Goal: Navigation & Orientation: Find specific page/section

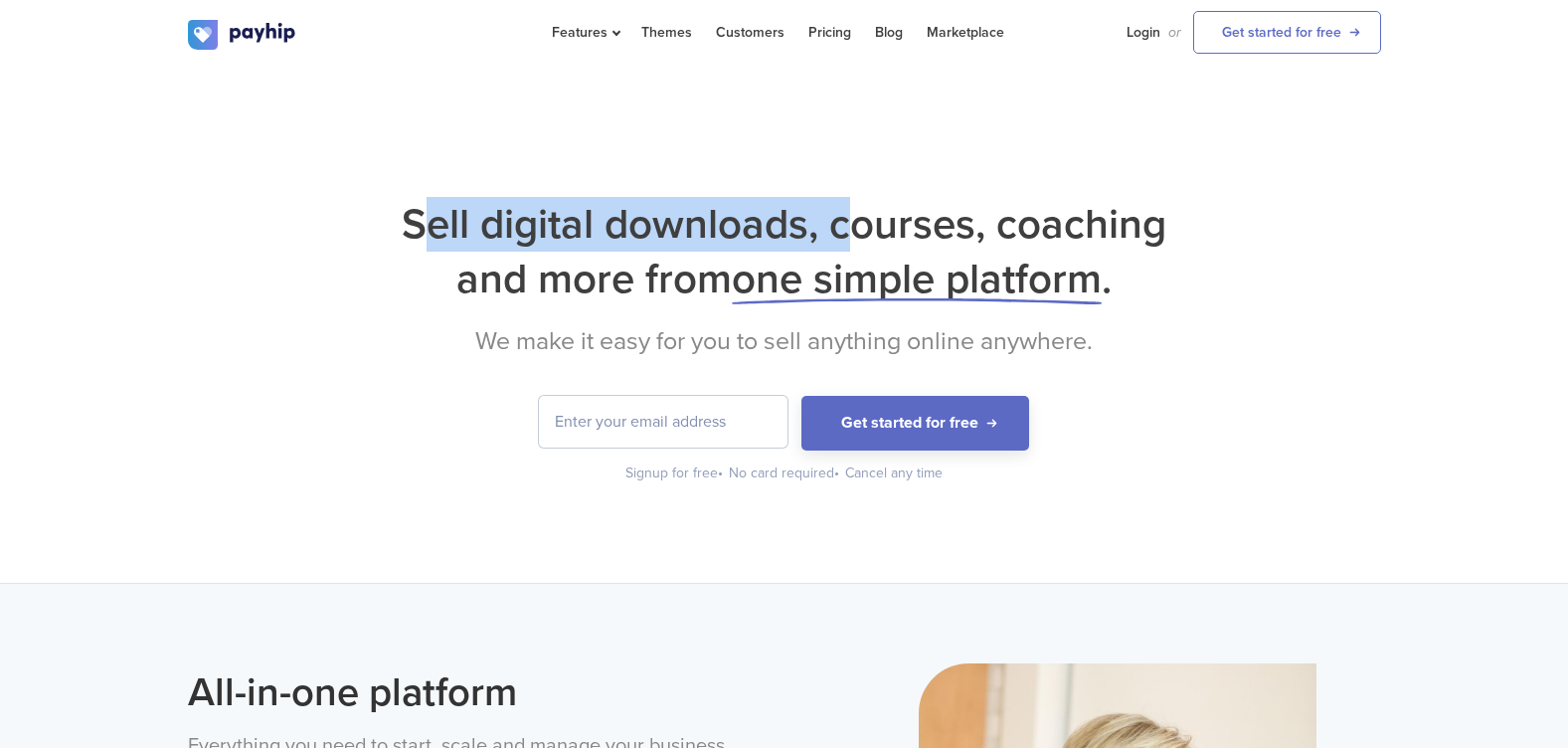
drag, startPoint x: 475, startPoint y: 222, endPoint x: 859, endPoint y: 204, distance: 384.4
click at [859, 204] on h1 "Sell digital downloads, courses, coaching and more from one simple platform ." at bounding box center [784, 251] width 1192 height 109
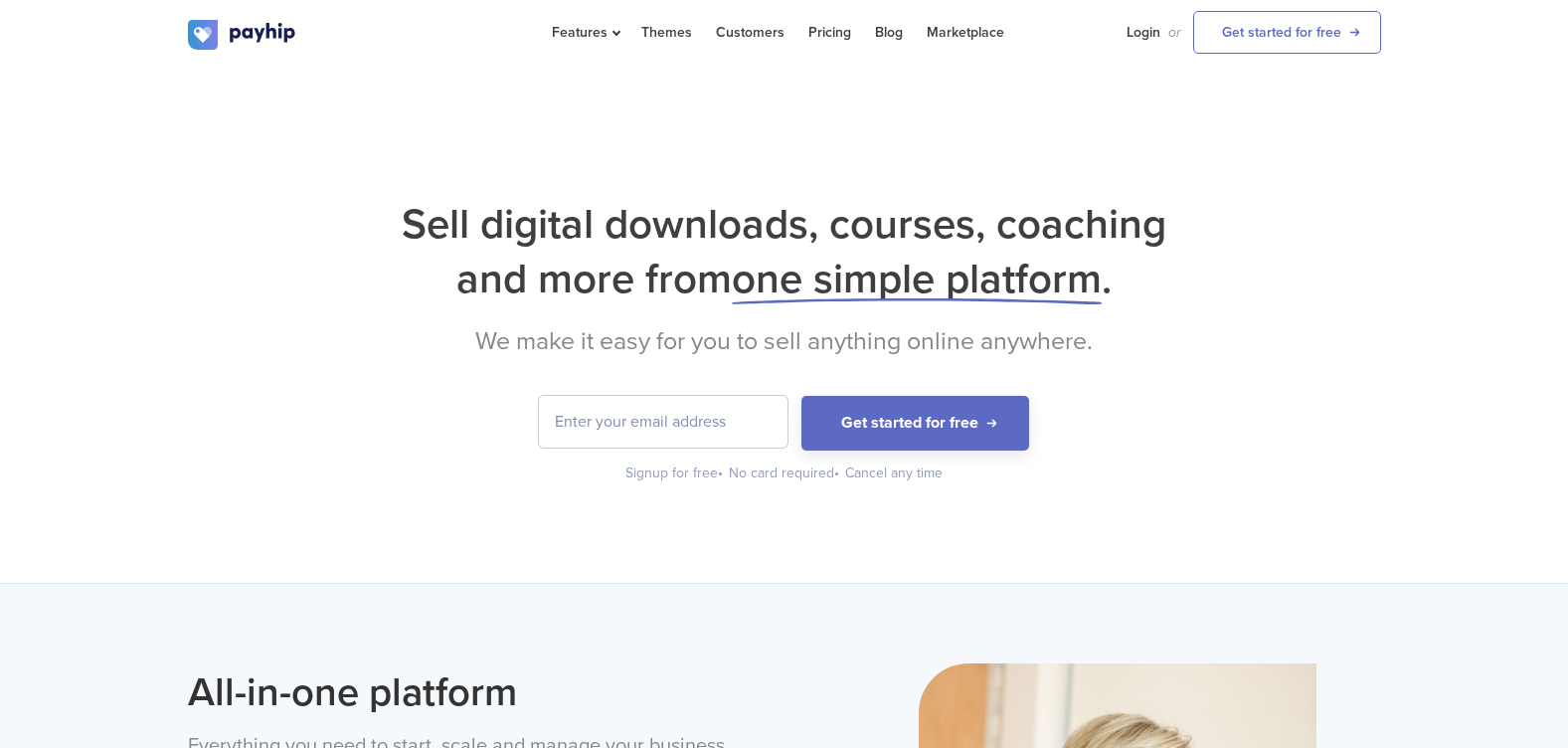
drag, startPoint x: 859, startPoint y: 204, endPoint x: 897, endPoint y: 219, distance: 40.9
click at [897, 219] on h1 "Sell digital downloads, courses, coaching and more from one simple platform ." at bounding box center [784, 251] width 1192 height 109
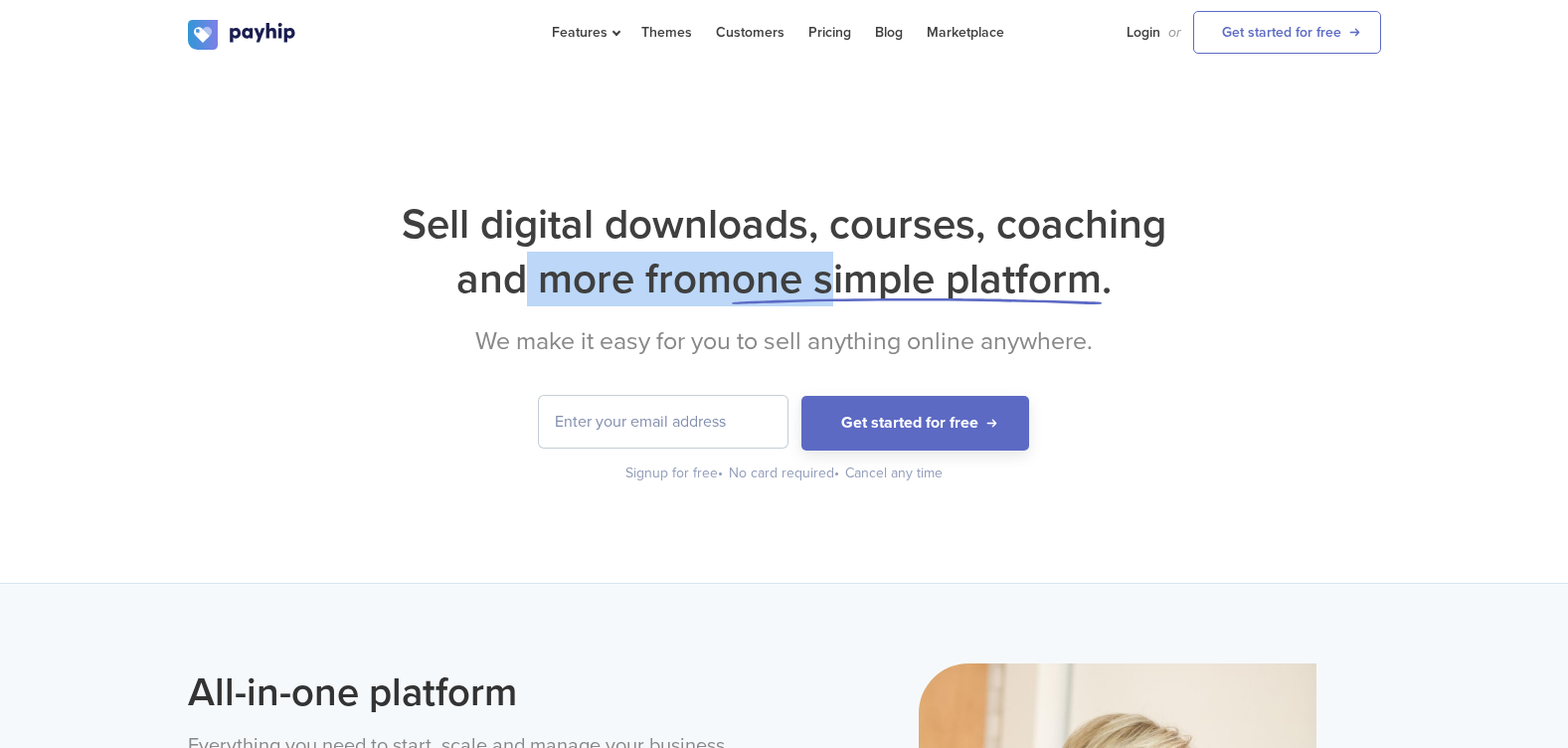
drag, startPoint x: 519, startPoint y: 284, endPoint x: 881, endPoint y: 267, distance: 362.4
click at [881, 267] on h1 "Sell digital downloads, courses, coaching and more from one simple platform ." at bounding box center [784, 251] width 1192 height 109
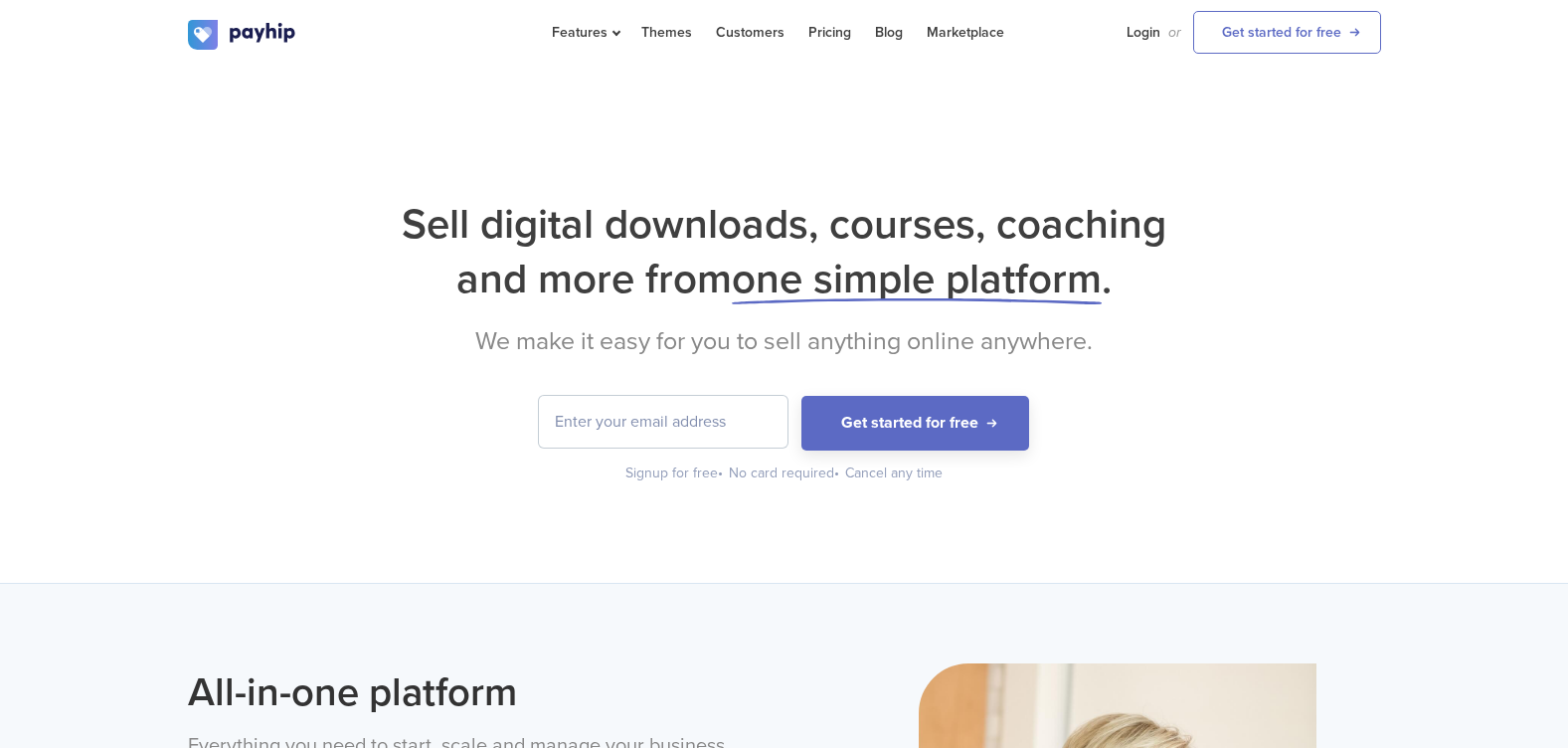
drag, startPoint x: 881, startPoint y: 267, endPoint x: 1061, endPoint y: 278, distance: 180.3
click at [1013, 271] on span "one simple platform" at bounding box center [917, 279] width 370 height 51
drag, startPoint x: 1075, startPoint y: 281, endPoint x: 1127, endPoint y: 296, distance: 54.1
click at [1127, 296] on h1 "Sell digital downloads, courses, coaching and more from one simple platform ." at bounding box center [784, 251] width 1192 height 109
drag, startPoint x: 1127, startPoint y: 296, endPoint x: 1189, endPoint y: 314, distance: 64.6
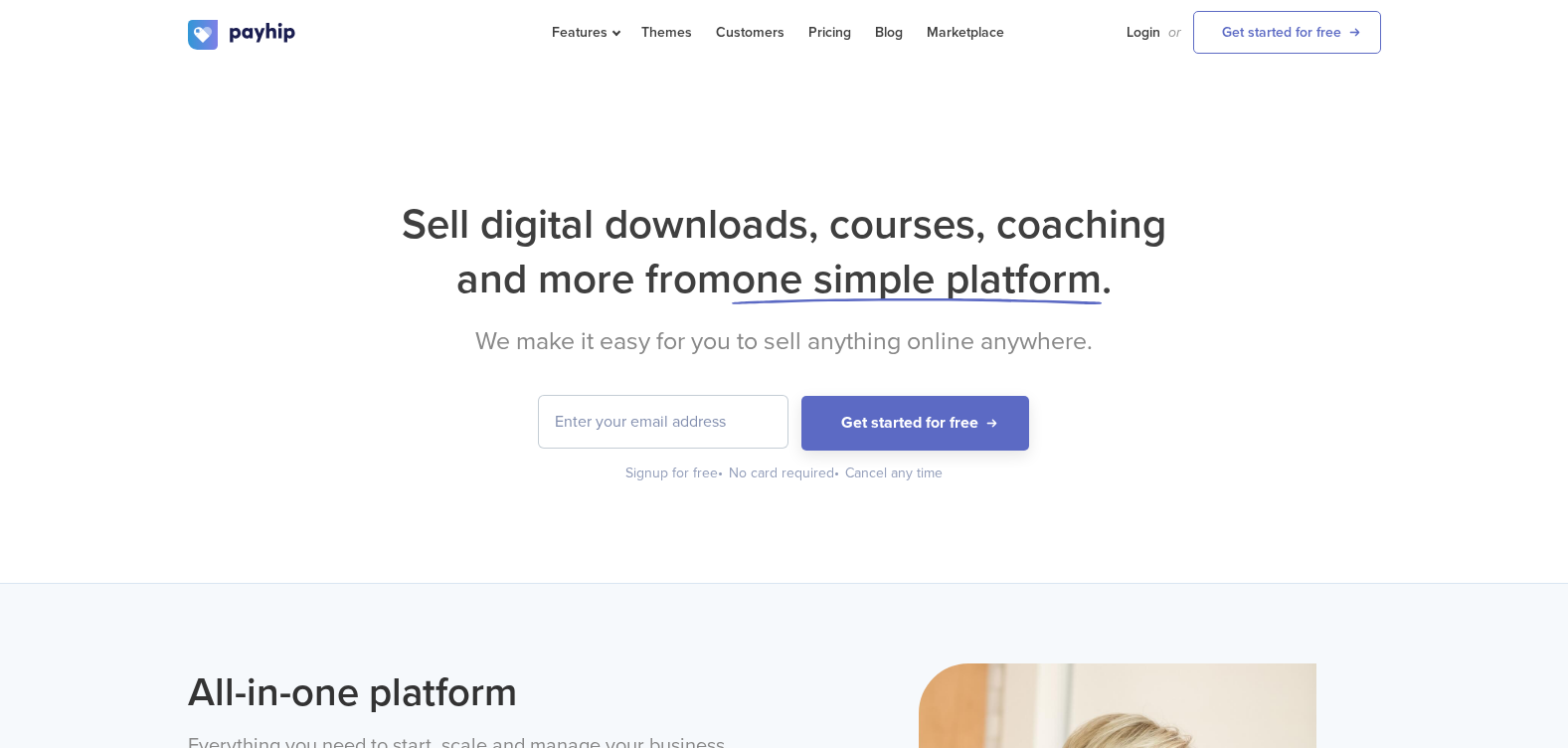
click at [1189, 314] on div "Sell digital downloads, courses, coaching and more from one simple platform . W…" at bounding box center [784, 340] width 1192 height 287
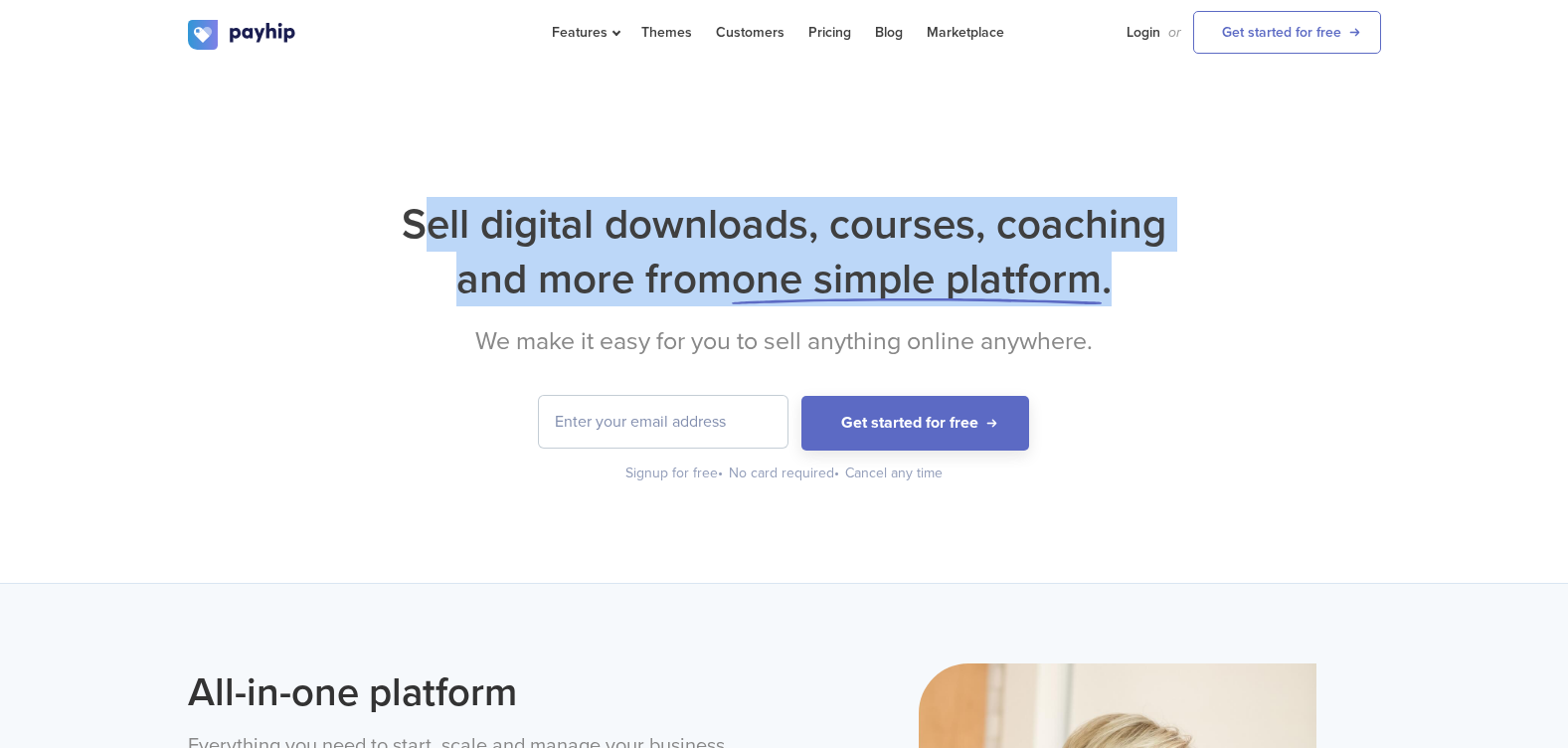
drag, startPoint x: 418, startPoint y: 217, endPoint x: 1227, endPoint y: 304, distance: 813.7
click at [1227, 304] on h1 "Sell digital downloads, courses, coaching and more from one simple platform ." at bounding box center [784, 251] width 1192 height 109
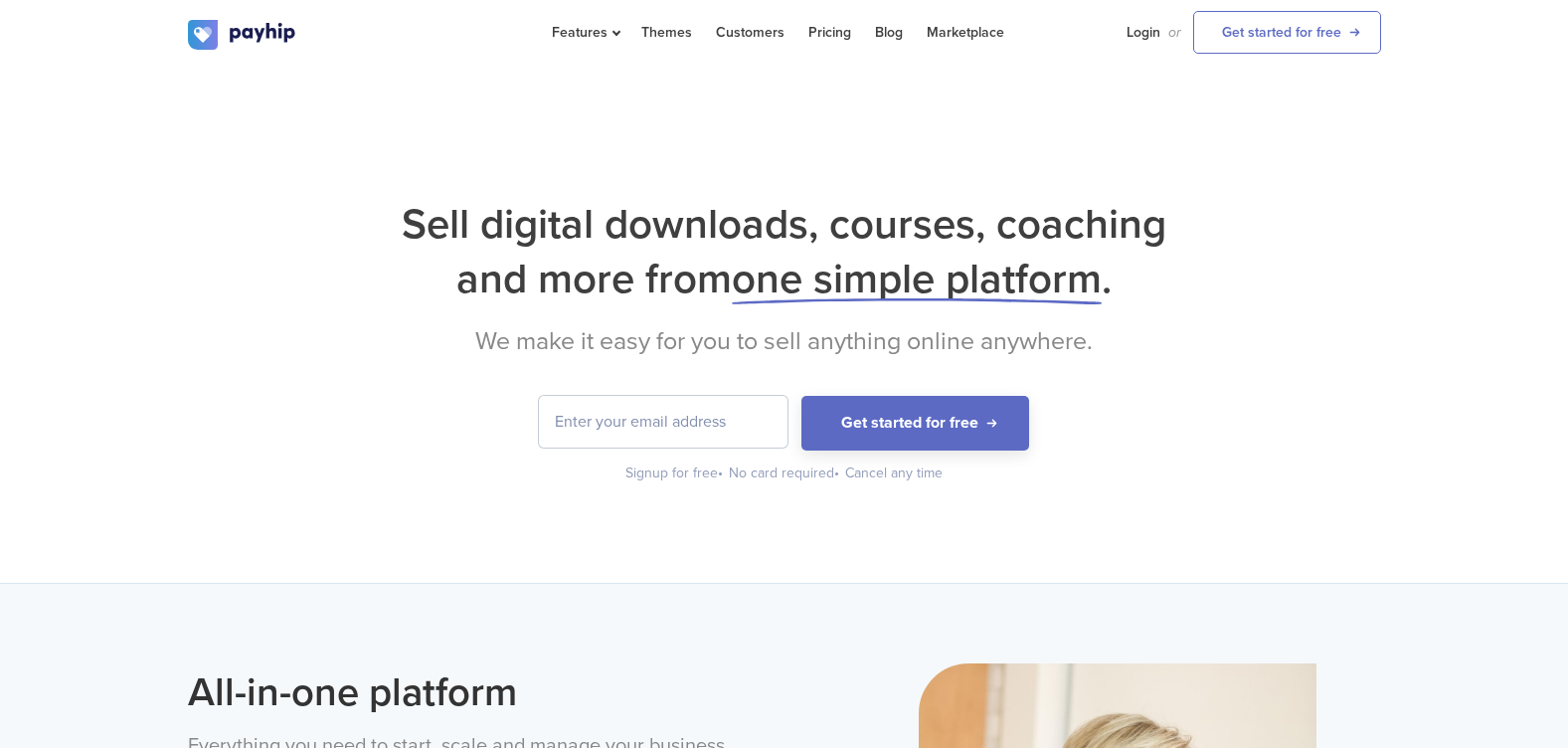
drag, startPoint x: 1227, startPoint y: 304, endPoint x: 1267, endPoint y: 333, distance: 49.4
click at [1268, 330] on h2 "We make it easy for you to sell anything online anywhere." at bounding box center [784, 341] width 1192 height 30
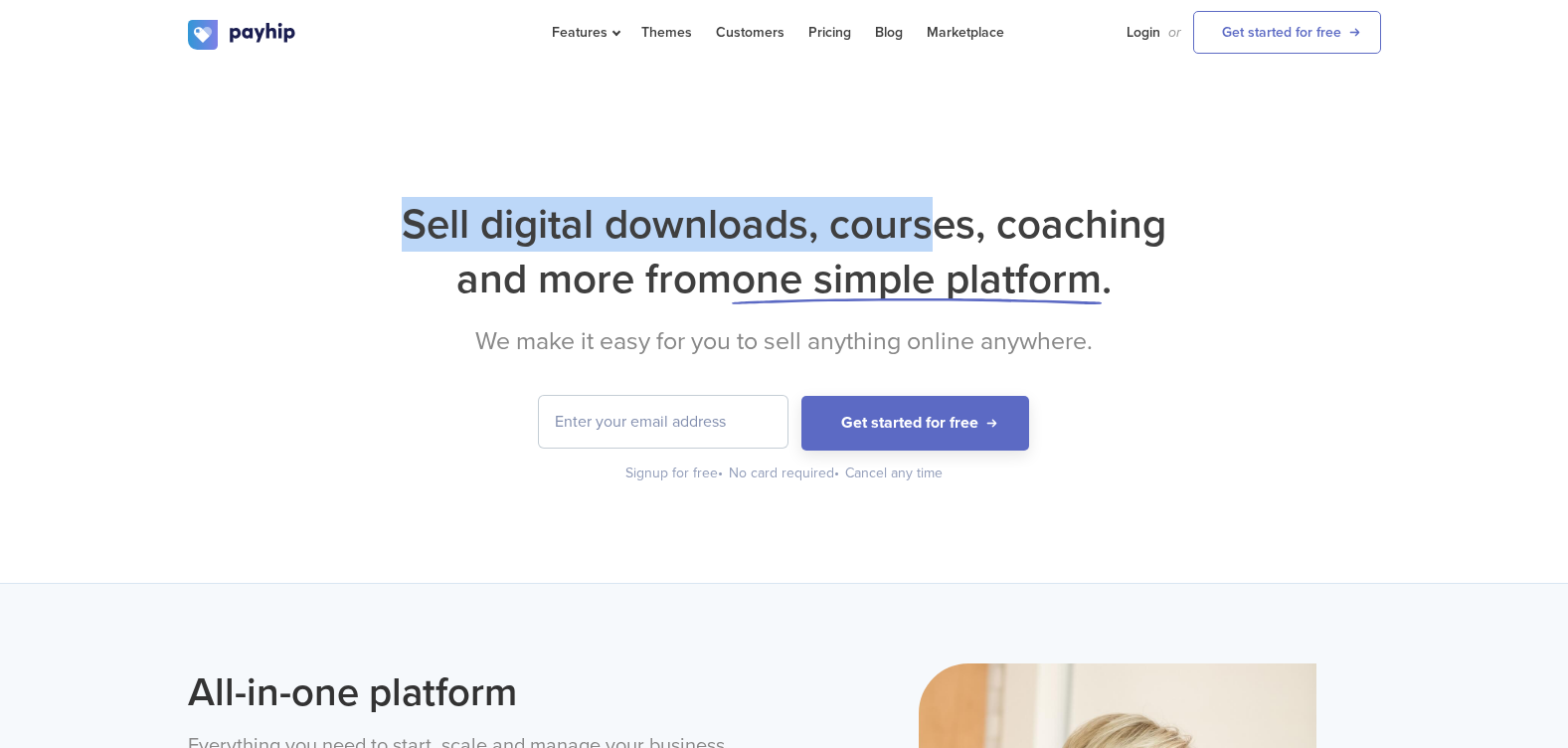
drag, startPoint x: 409, startPoint y: 220, endPoint x: 917, endPoint y: 243, distance: 508.5
click at [917, 243] on h1 "Sell digital downloads, courses, coaching and more from one simple platform ." at bounding box center [784, 251] width 1192 height 109
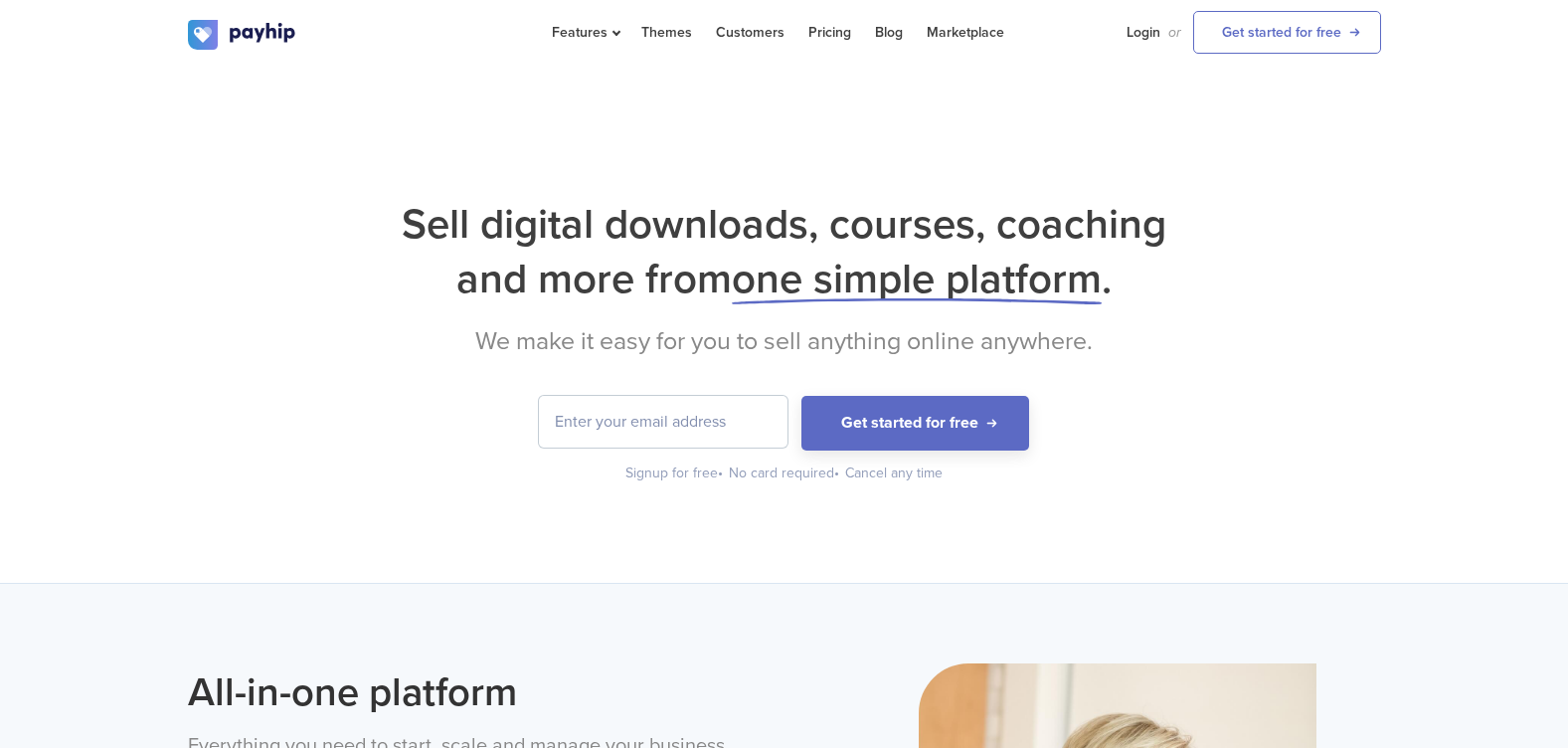
drag, startPoint x: 936, startPoint y: 239, endPoint x: 974, endPoint y: 250, distance: 39.6
click at [937, 240] on h1 "Sell digital downloads, courses, coaching and more from one simple platform ." at bounding box center [784, 251] width 1192 height 109
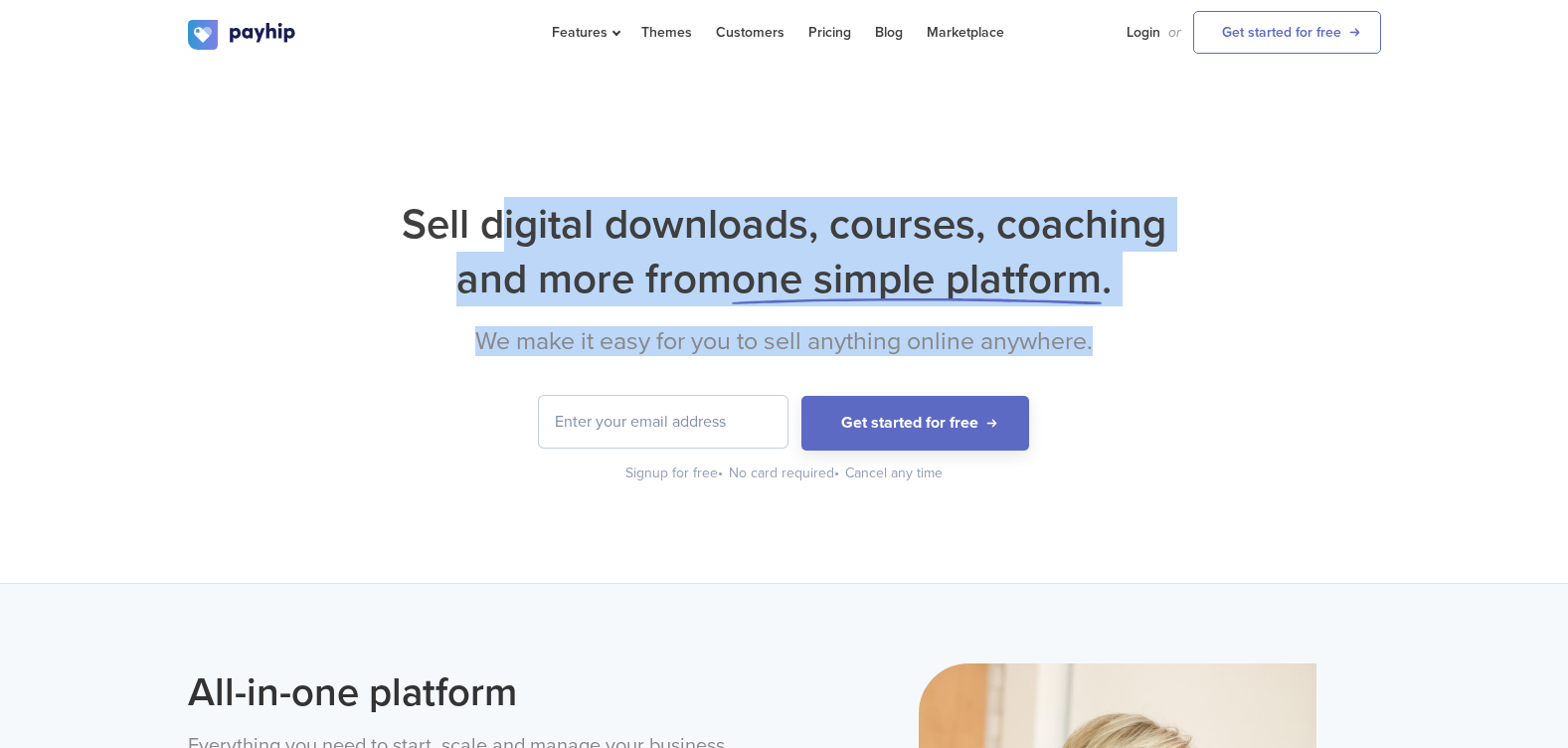
drag, startPoint x: 1070, startPoint y: 306, endPoint x: 583, endPoint y: 243, distance: 491.1
click at [583, 243] on div "Sell digital downloads, courses, coaching and more from one simple platform . W…" at bounding box center [784, 340] width 1192 height 287
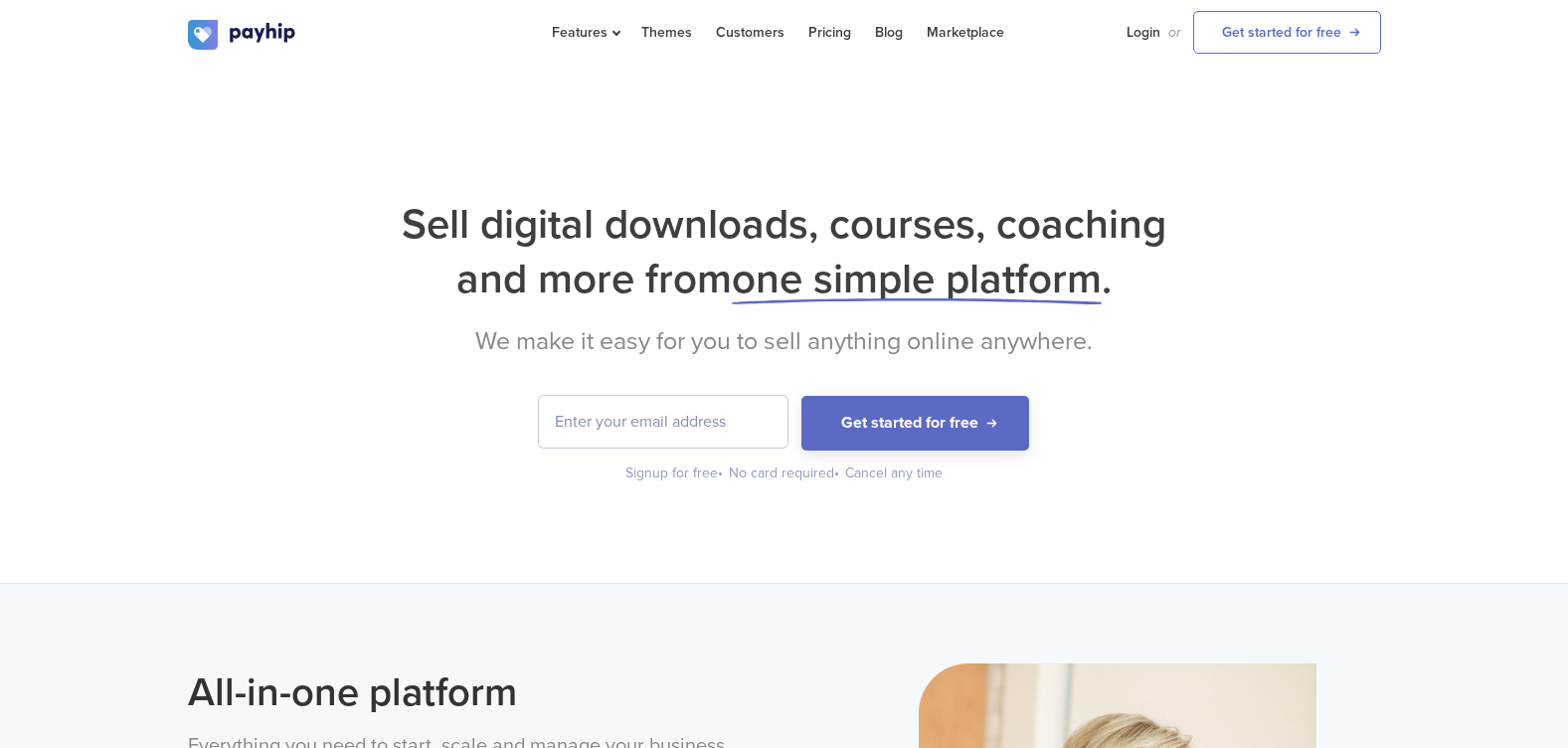
click at [1147, 509] on div "Sell digital downloads, courses, coaching and more from one simple platform . W…" at bounding box center [784, 326] width 1568 height 515
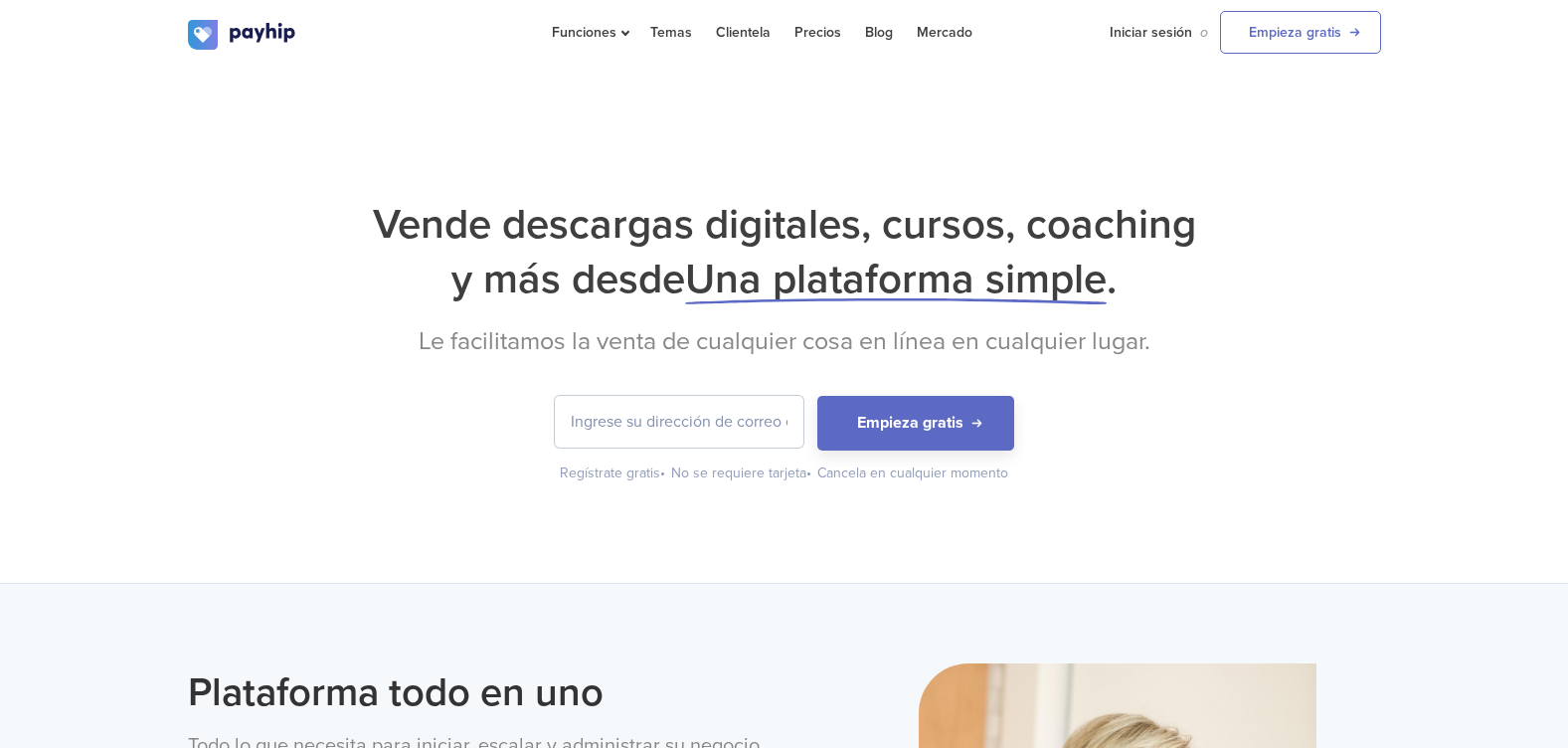
click at [384, 247] on font "Vende descargas digitales, cursos, coaching y más desde" at bounding box center [784, 252] width 823 height 106
click at [1276, 34] on link "Empieza gratis" at bounding box center [1299, 32] width 161 height 43
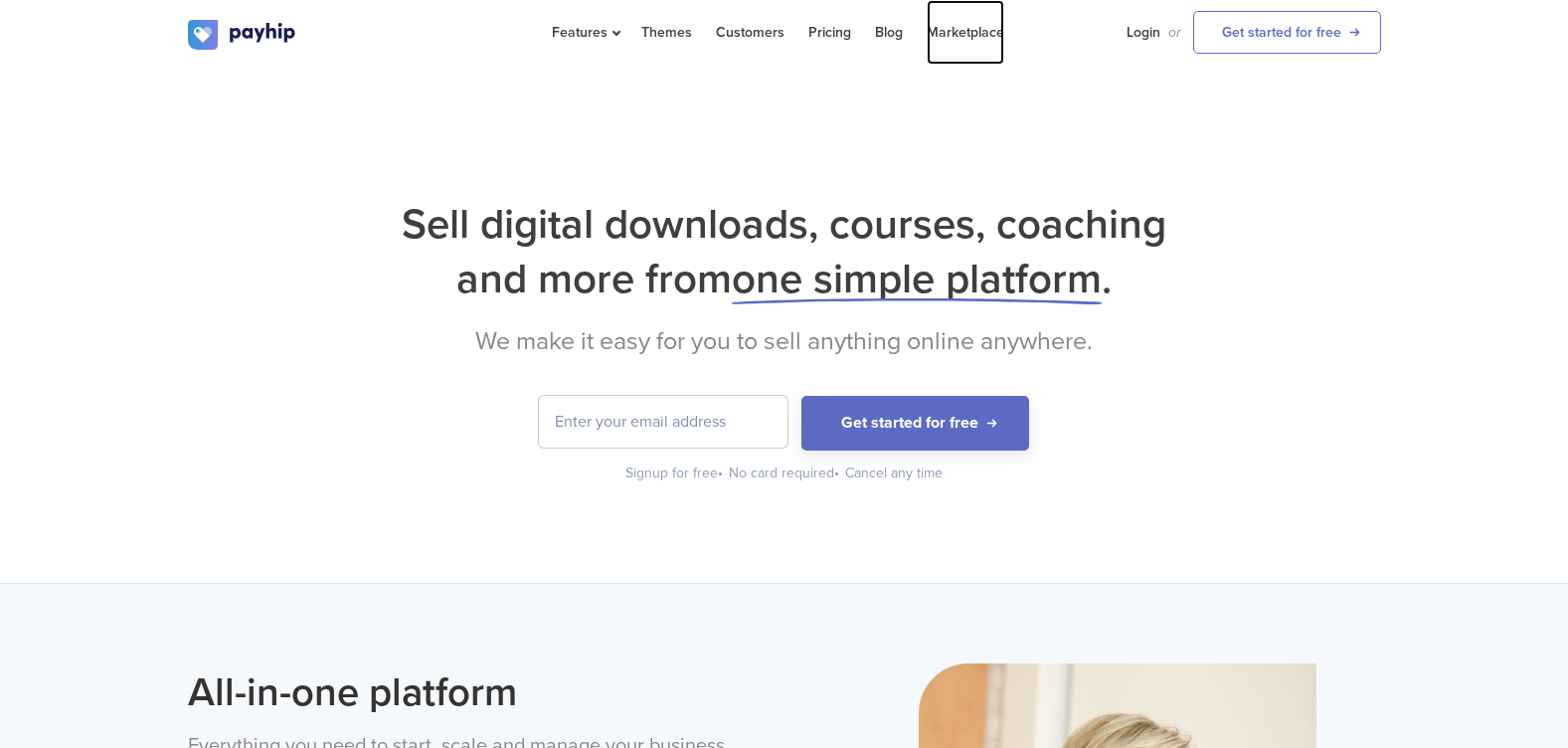
click at [938, 31] on link "Marketplace" at bounding box center [966, 32] width 78 height 65
